Goal: Task Accomplishment & Management: Use online tool/utility

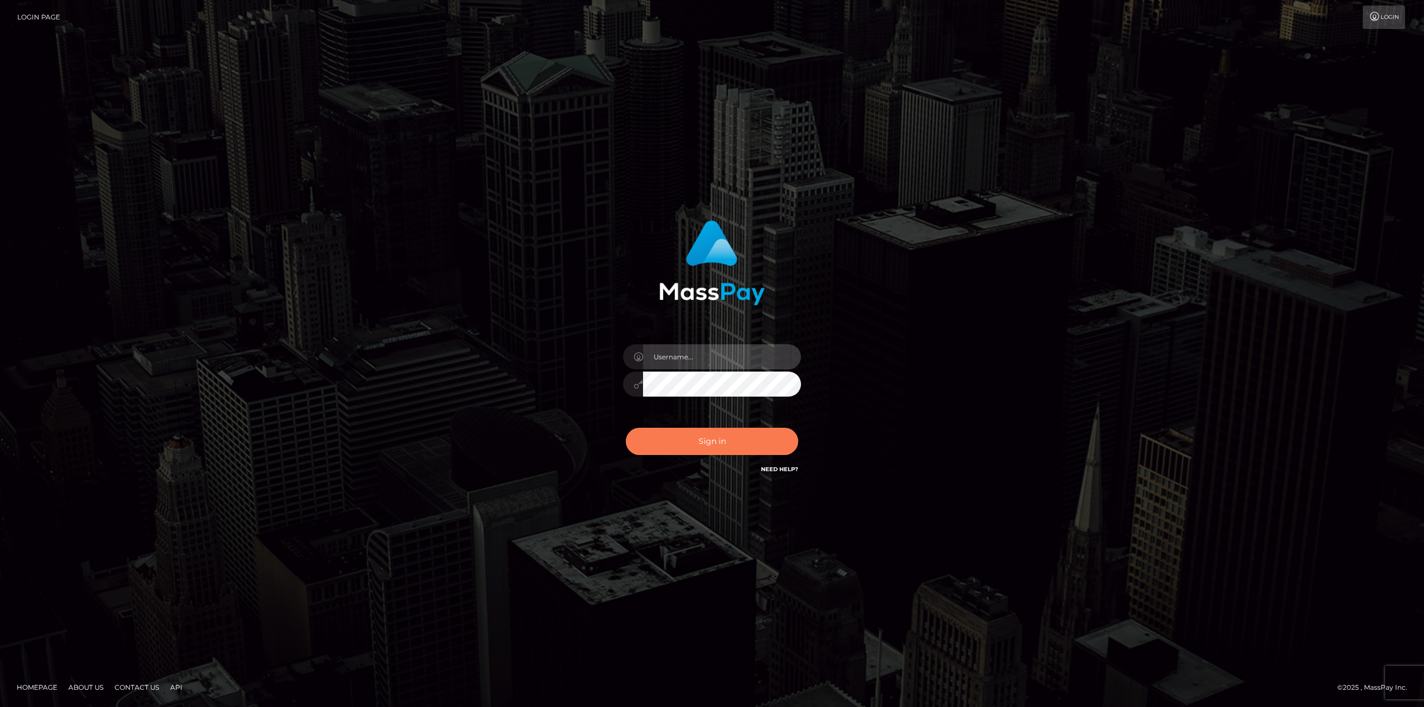
type input "Dikla Silver"
click at [719, 439] on button "Sign in" at bounding box center [712, 441] width 172 height 27
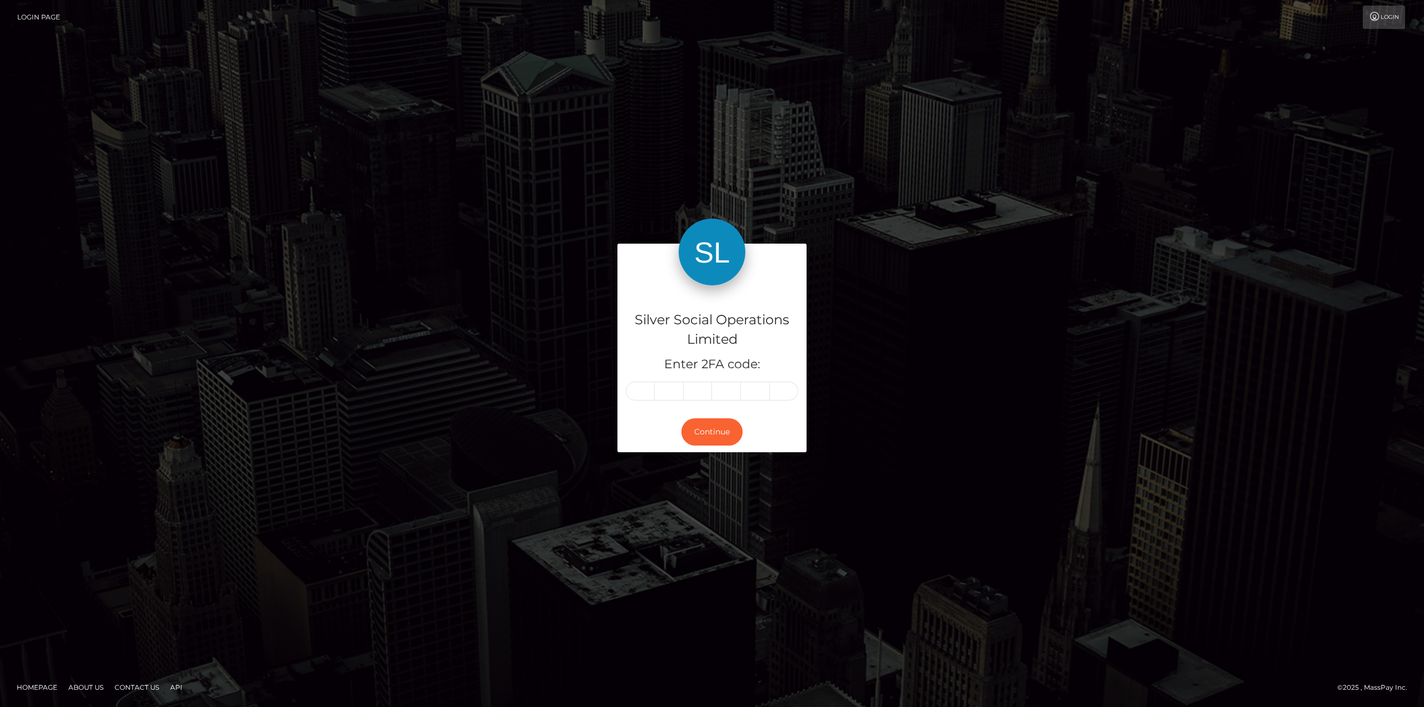
click at [638, 394] on input "text" at bounding box center [640, 391] width 29 height 19
type input "1"
type input "7"
type input "6"
type input "0"
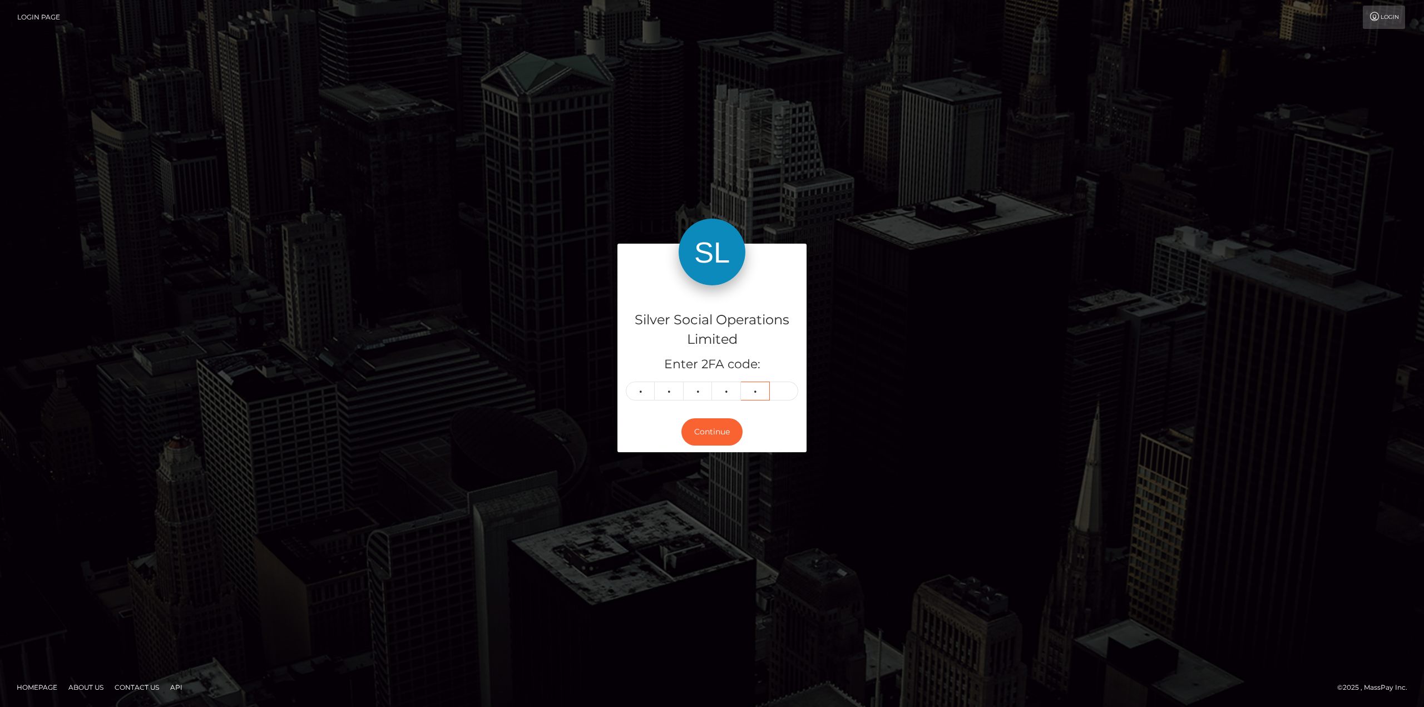
type input "0"
type input "8"
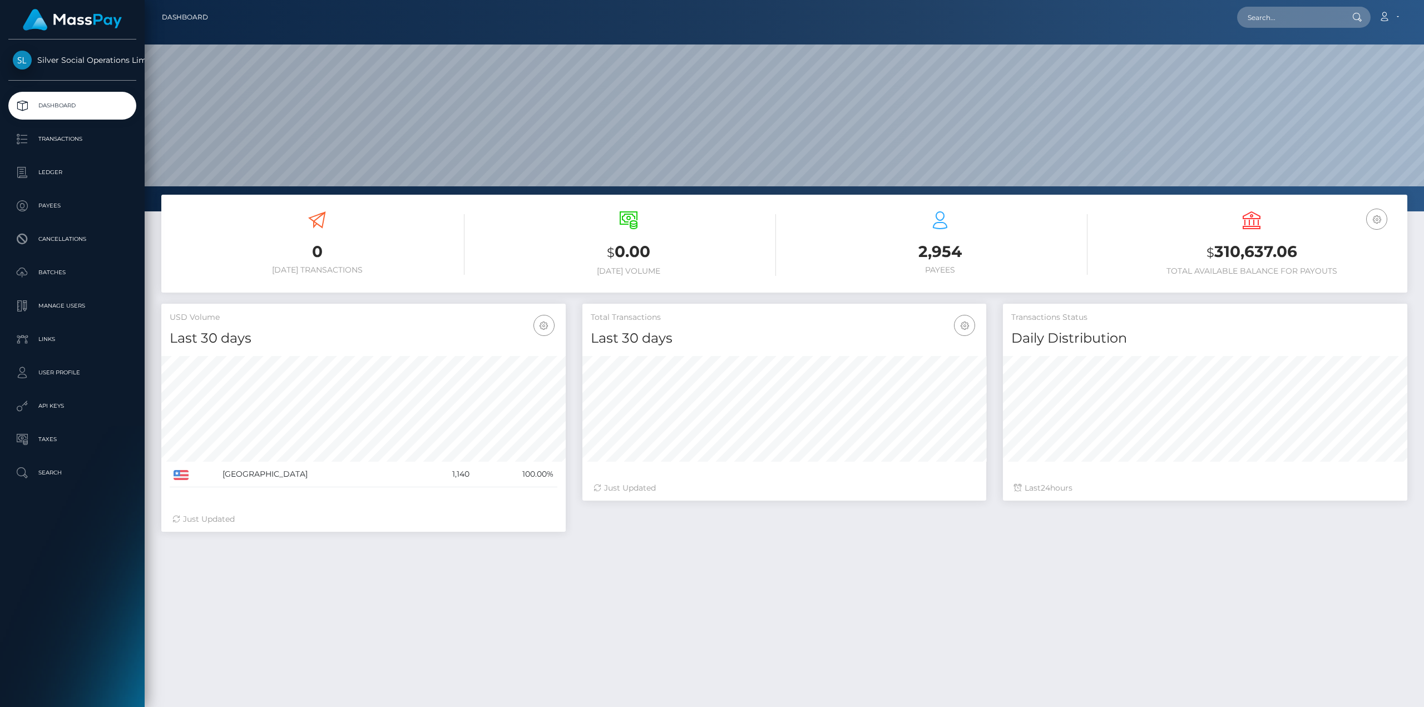
scroll to position [197, 404]
click at [66, 145] on p "Transactions" at bounding box center [72, 139] width 119 height 17
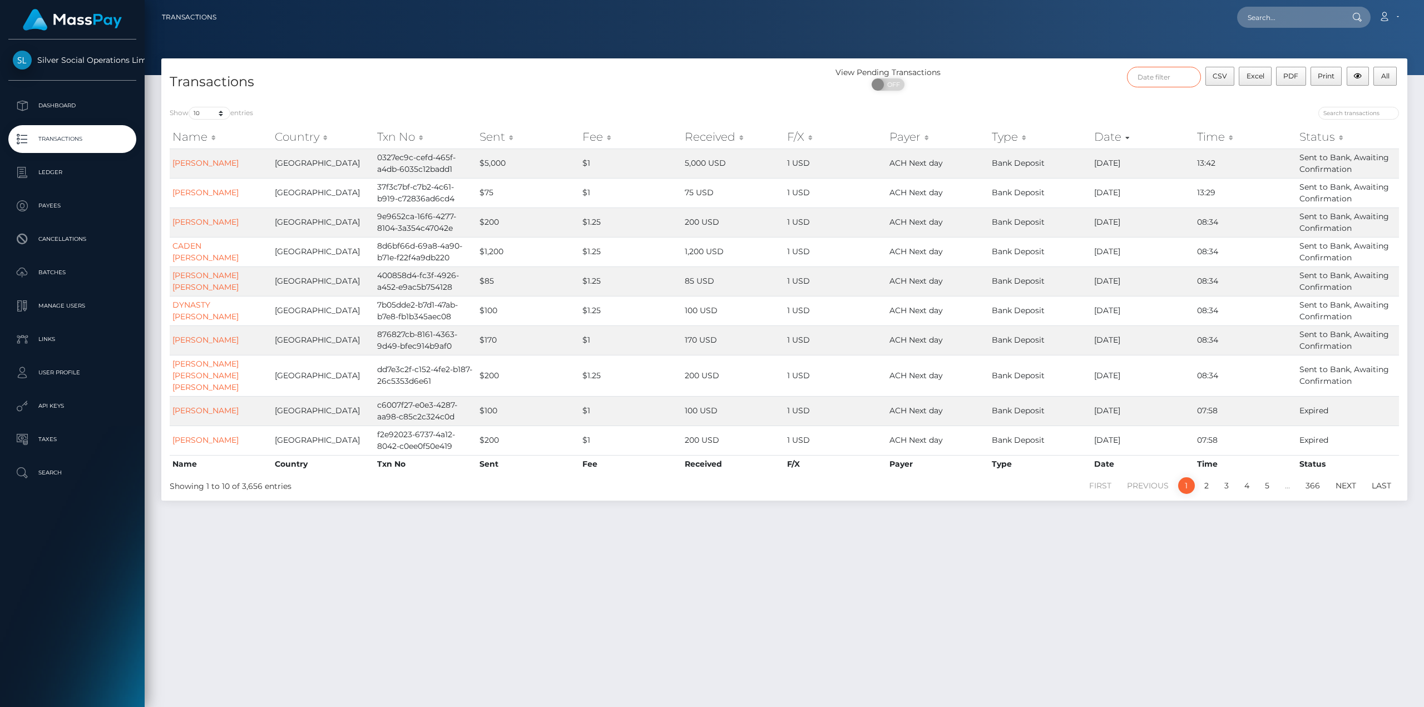
click at [1178, 76] on input "text" at bounding box center [1164, 77] width 74 height 21
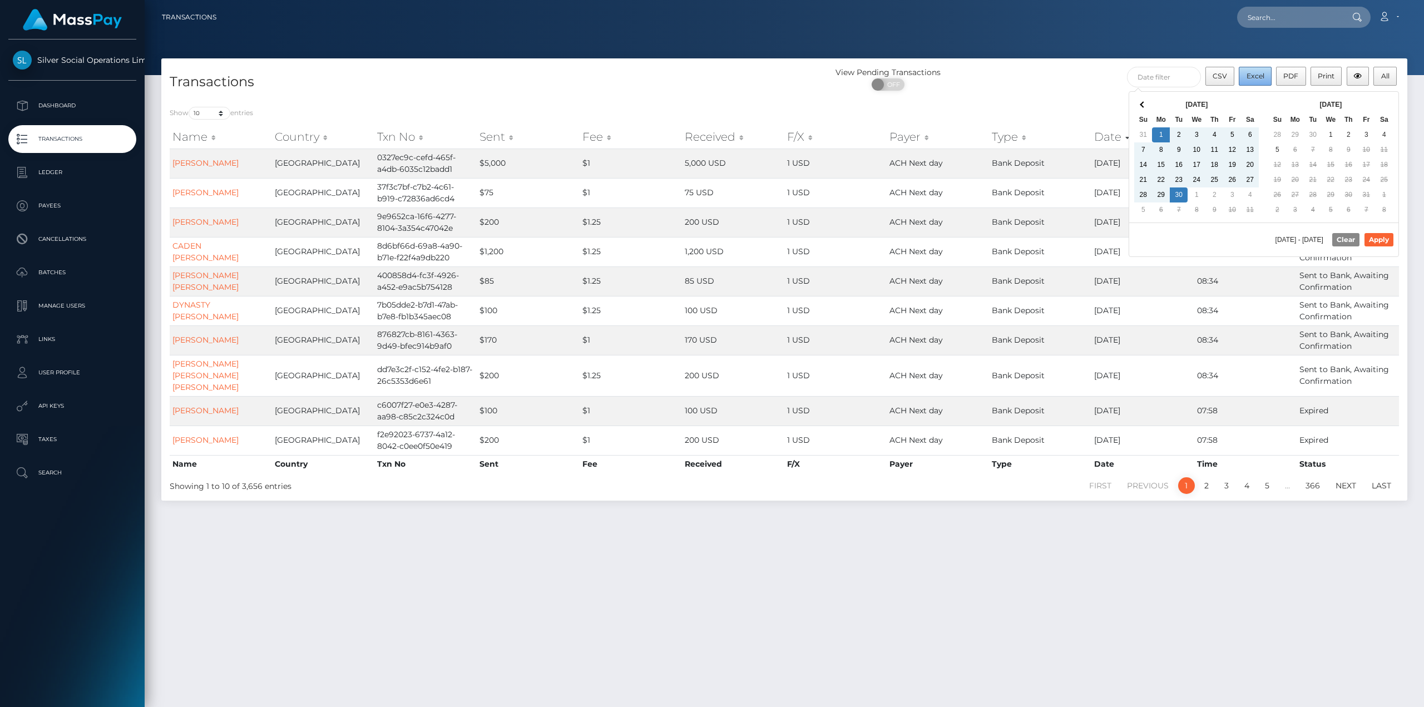
click at [1258, 78] on span "Excel" at bounding box center [1255, 76] width 18 height 8
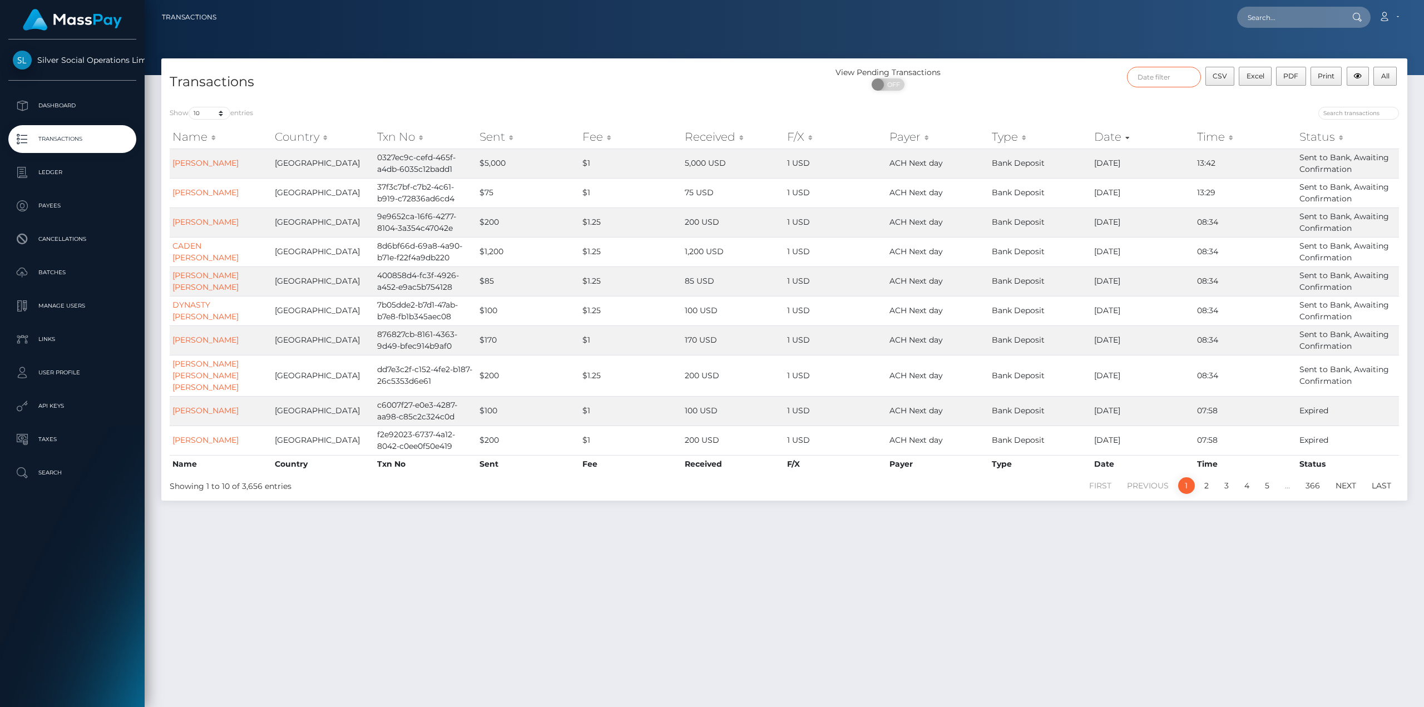
click at [1155, 80] on input "text" at bounding box center [1164, 77] width 74 height 21
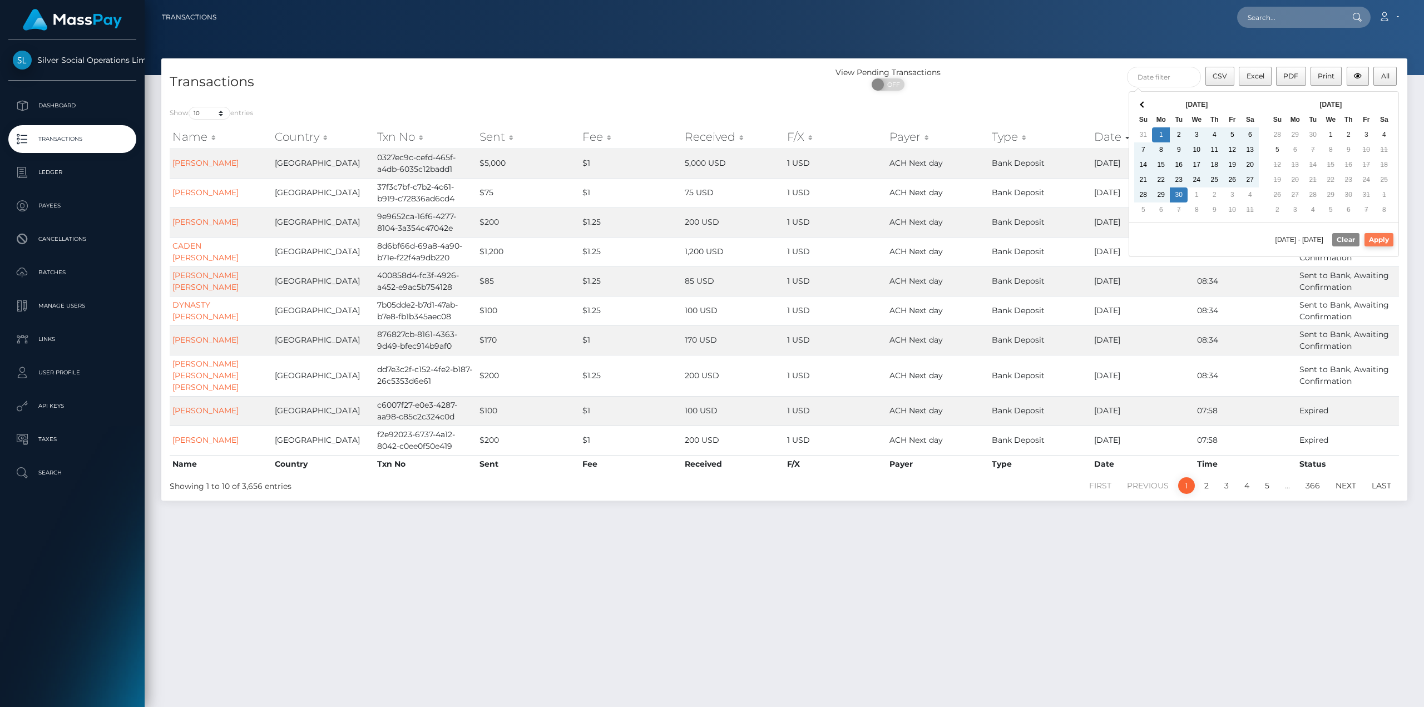
click at [1374, 237] on button "Apply" at bounding box center [1378, 239] width 29 height 13
type input "09/01/2025 - 09/30/2025"
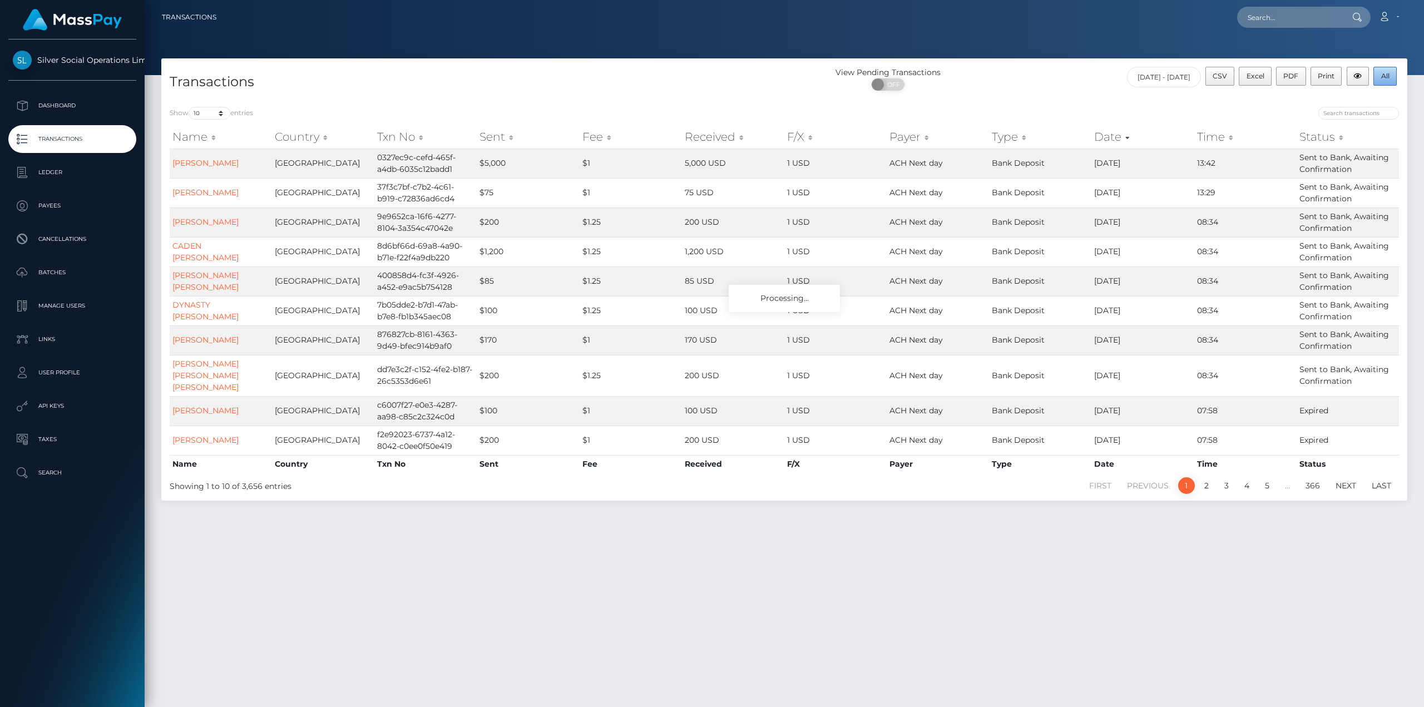
click at [1388, 75] on span "All" at bounding box center [1385, 76] width 8 height 8
